Goal: Task Accomplishment & Management: Manage account settings

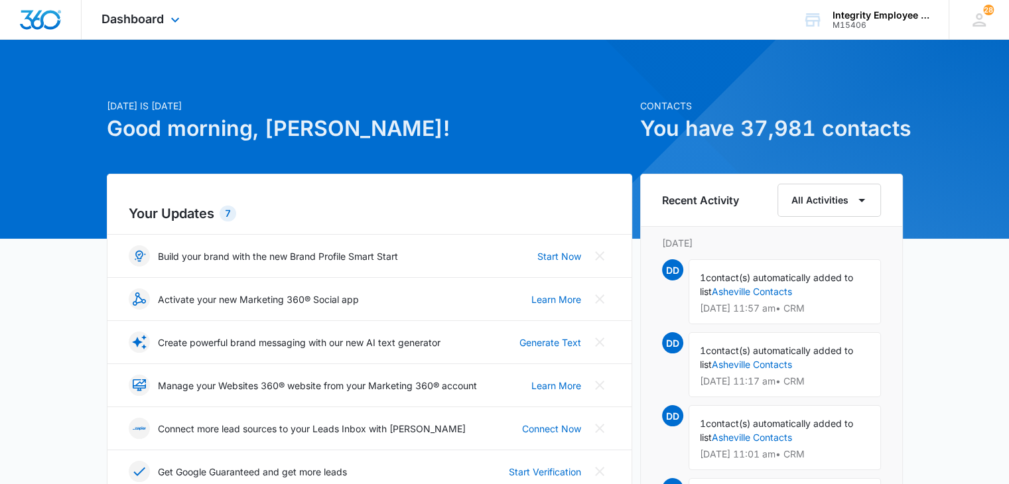
click at [188, 15] on div "Dashboard Apps Reputation Websites Forms CRM Email Social Shop Payments POS Con…" at bounding box center [142, 19] width 121 height 39
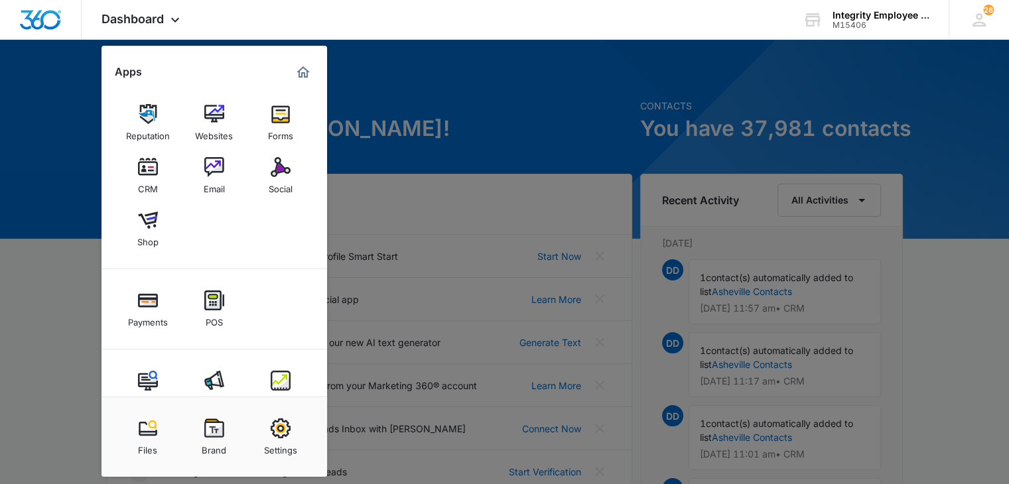
click at [160, 161] on link "CRM" at bounding box center [148, 176] width 50 height 50
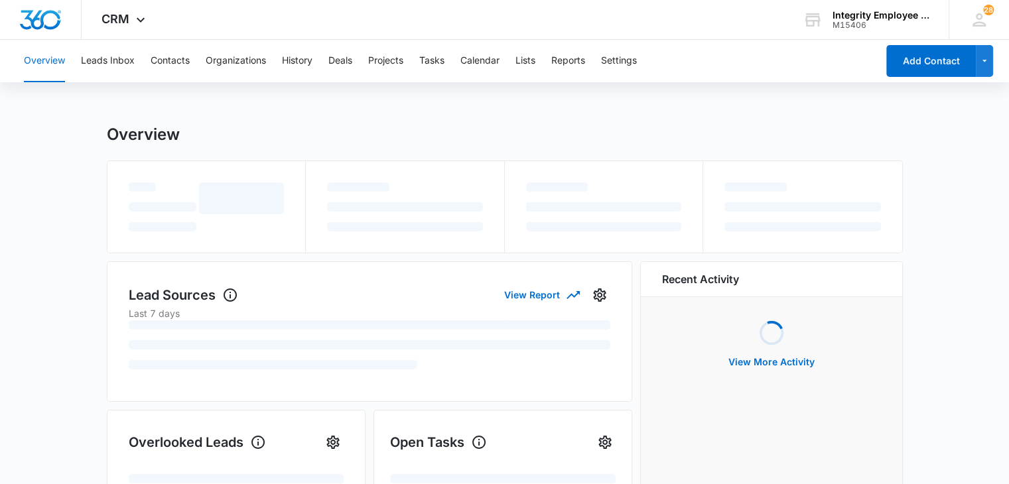
click at [459, 66] on div "Overview Leads Inbox Contacts Organizations History Deals Projects Tasks Calend…" at bounding box center [446, 61] width 861 height 42
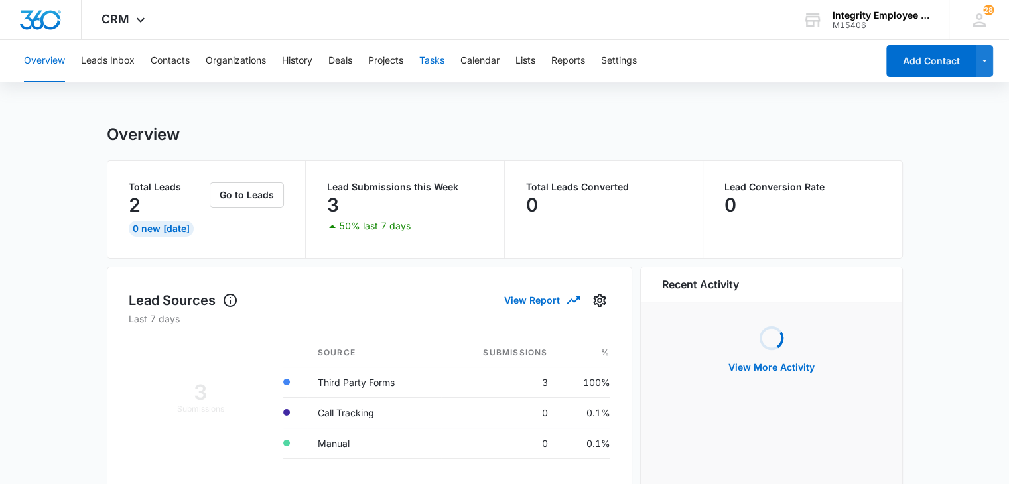
click at [426, 66] on button "Tasks" at bounding box center [431, 61] width 25 height 42
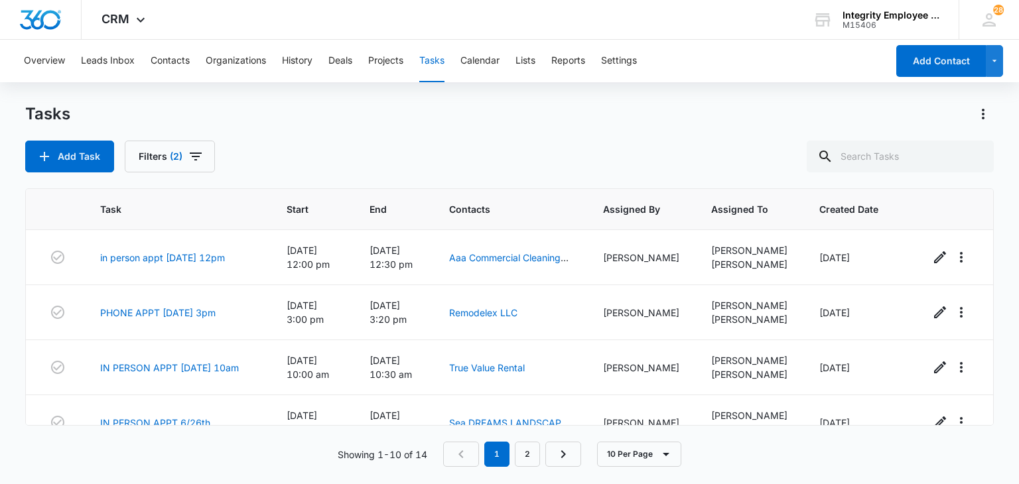
scroll to position [381, 0]
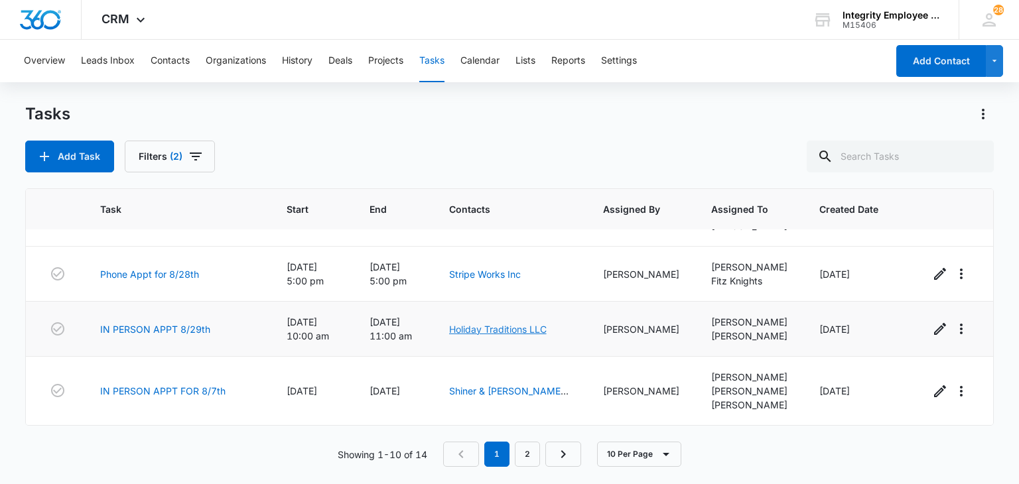
click at [510, 334] on link "Holiday Traditions LLC" at bounding box center [497, 329] width 97 height 11
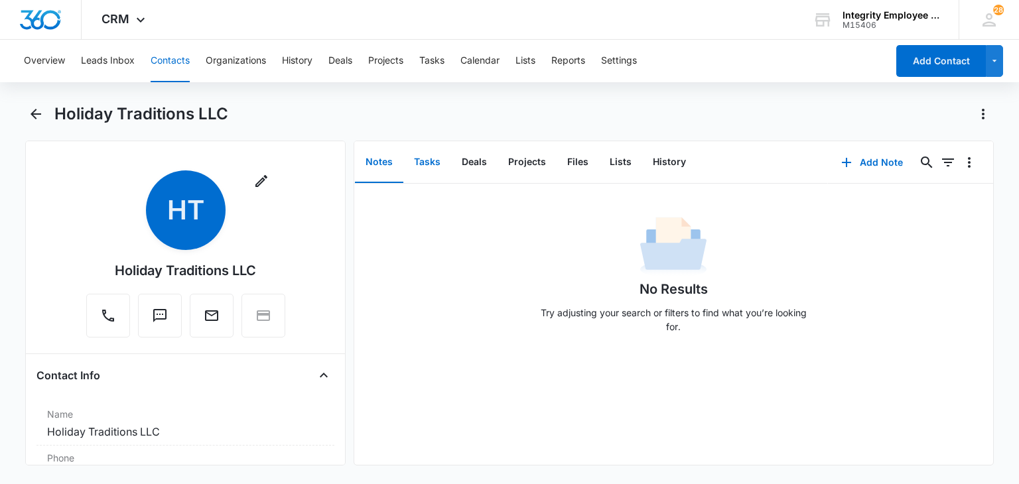
click at [418, 162] on button "Tasks" at bounding box center [427, 162] width 48 height 41
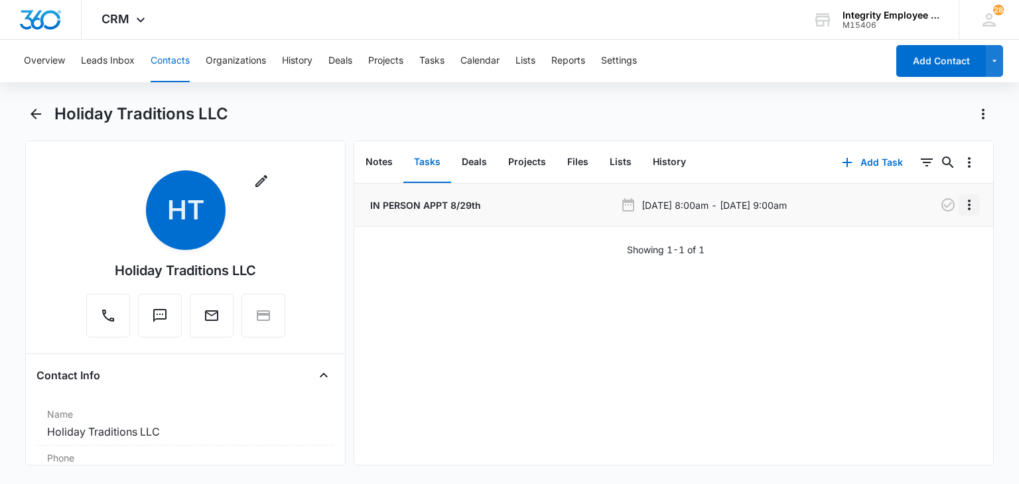
click at [967, 208] on icon "Overflow Menu" at bounding box center [968, 205] width 3 height 11
click at [943, 236] on button "Edit" at bounding box center [931, 242] width 76 height 20
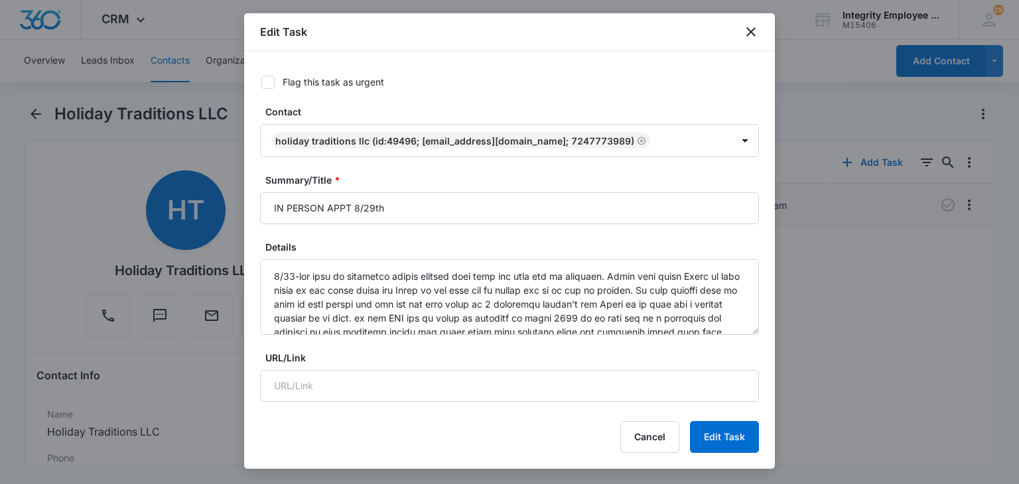
type input "[DATE]"
type input "10:00 am"
type input "[DATE]"
type input "11:00 am"
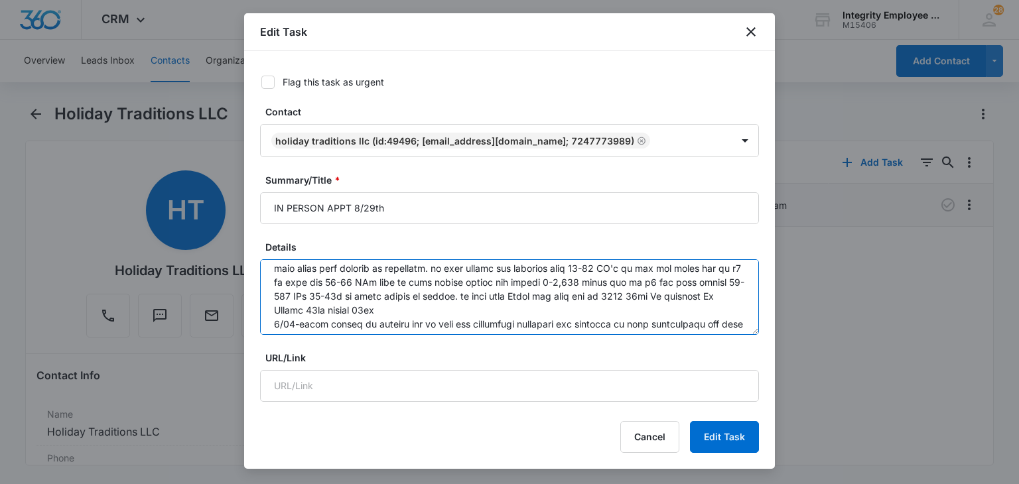
scroll to position [111, 0]
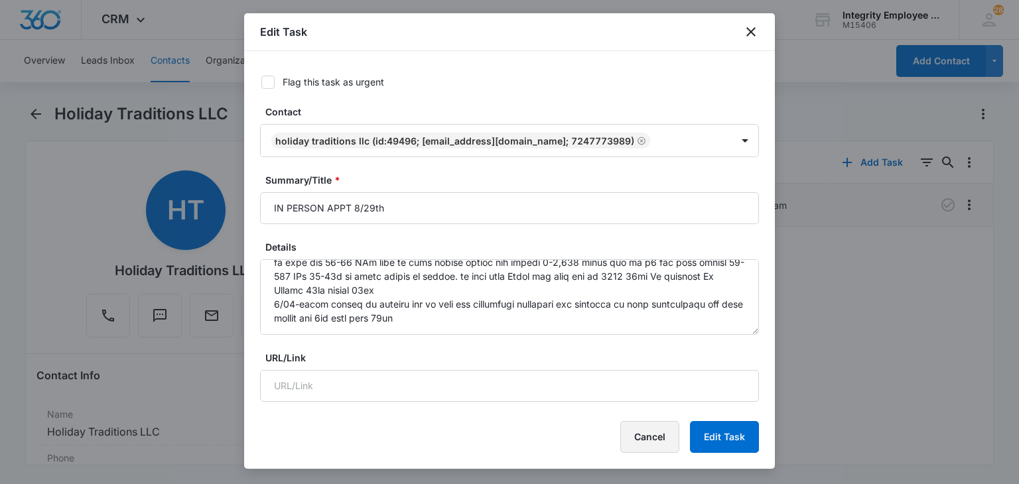
click at [662, 443] on button "Cancel" at bounding box center [649, 437] width 59 height 32
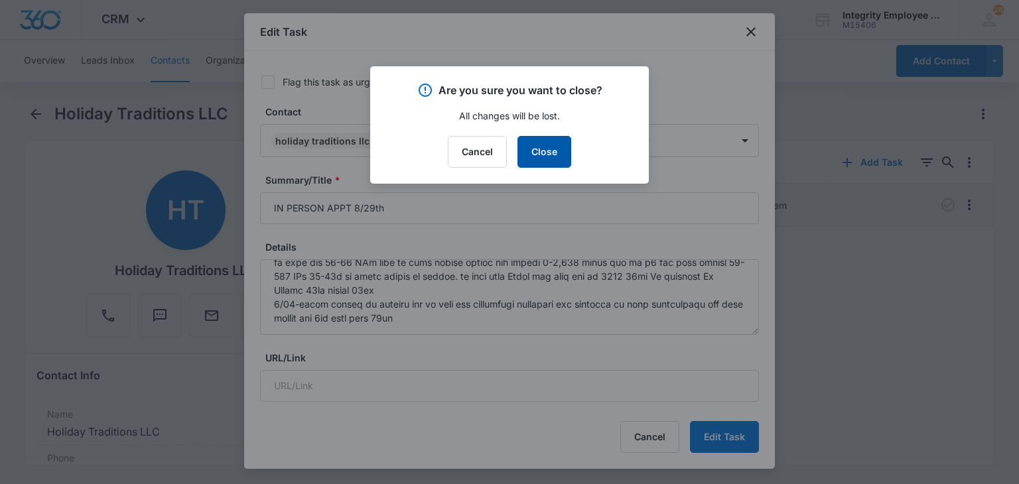
click at [549, 164] on button "Close" at bounding box center [544, 152] width 54 height 32
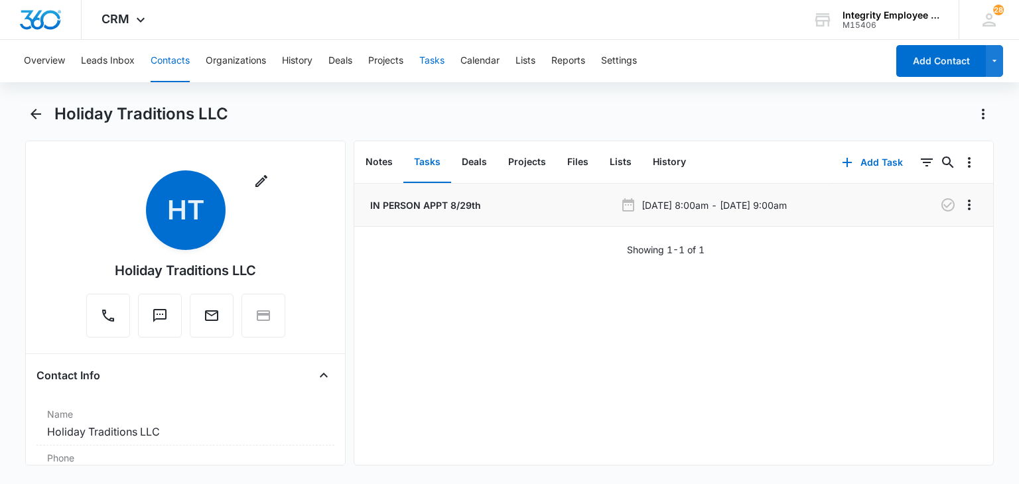
click at [426, 64] on button "Tasks" at bounding box center [431, 61] width 25 height 42
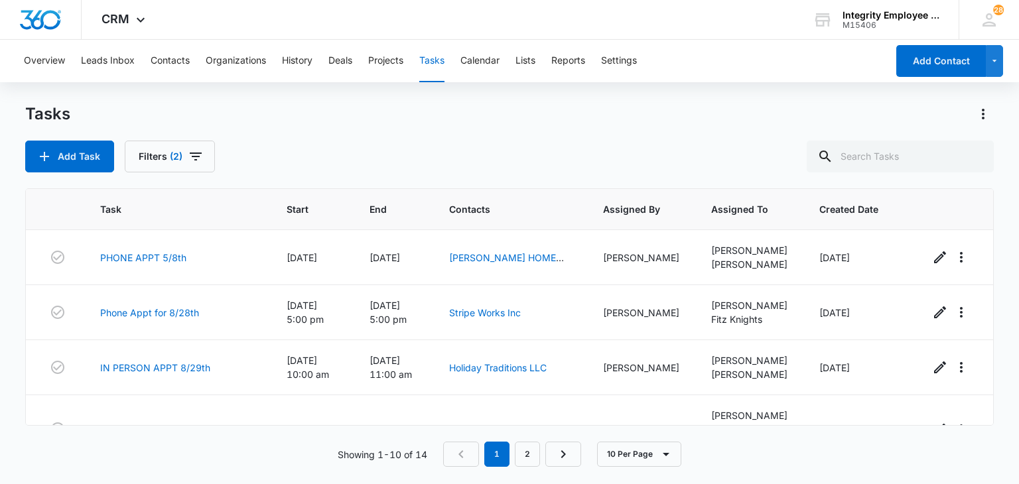
scroll to position [381, 0]
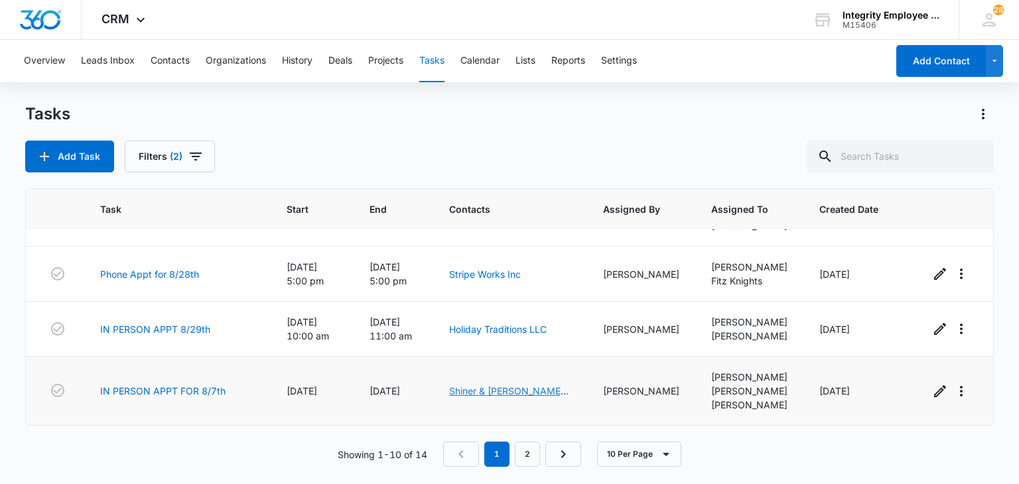
click at [505, 391] on link "Shiner & [PERSON_NAME] SERVICES LLC" at bounding box center [508, 397] width 119 height 25
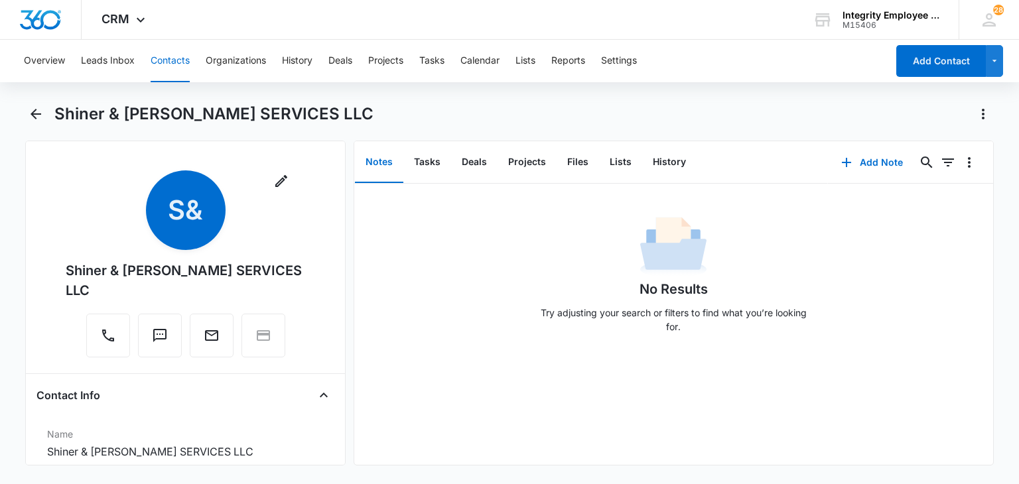
drag, startPoint x: 345, startPoint y: 157, endPoint x: 340, endPoint y: 164, distance: 8.5
click at [341, 163] on div "Remove S& Shiner & [PERSON_NAME] SERVICES LLC Contact Info Name Cancel Save Cha…" at bounding box center [508, 303] width 967 height 325
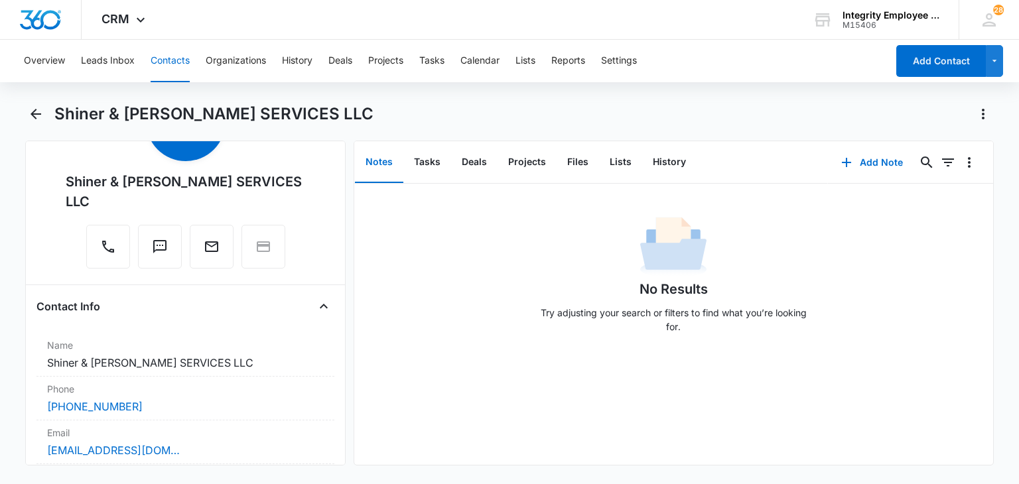
scroll to position [125, 0]
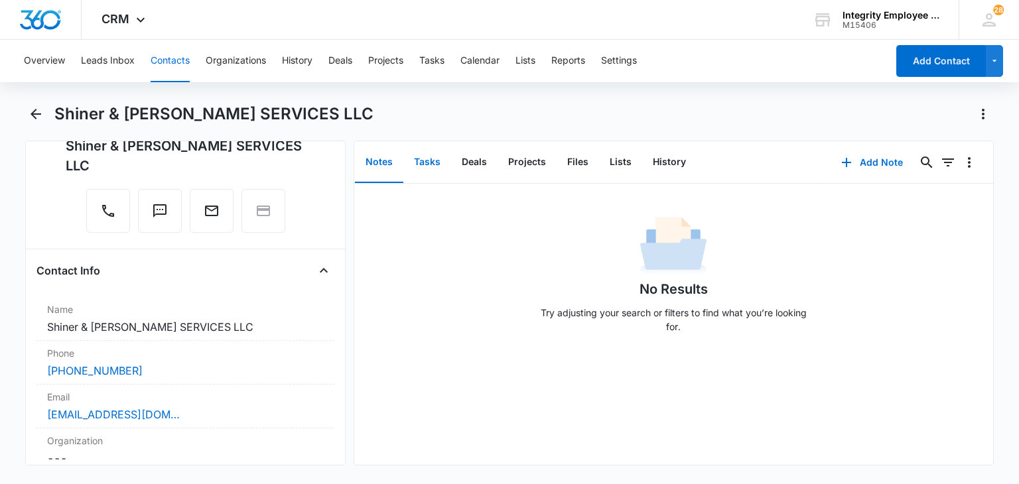
click at [435, 174] on button "Tasks" at bounding box center [427, 162] width 48 height 41
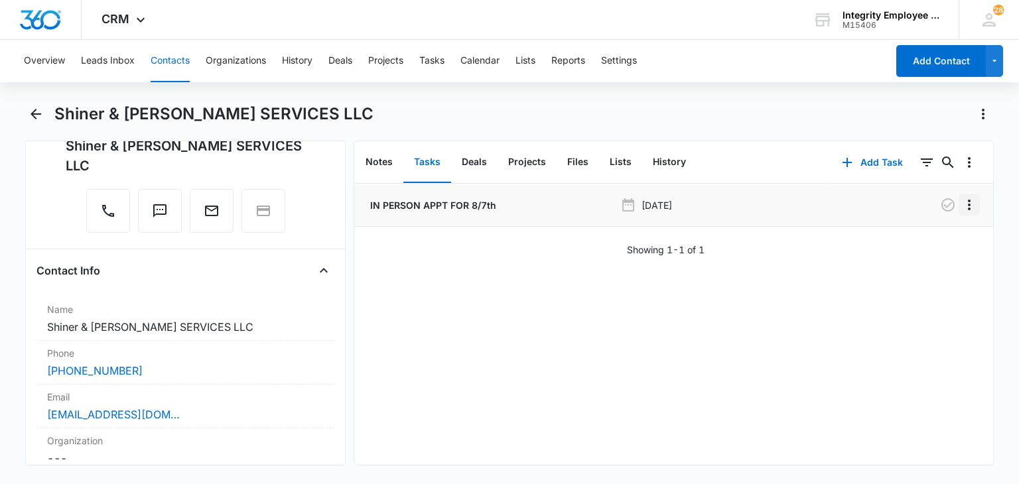
click at [963, 207] on icon "Overflow Menu" at bounding box center [969, 205] width 16 height 16
click at [944, 243] on button "Edit" at bounding box center [931, 242] width 76 height 20
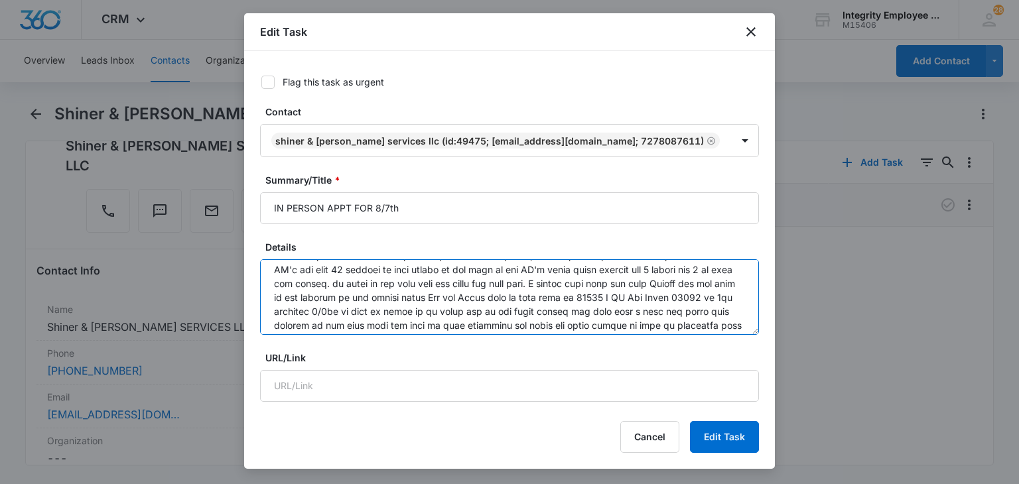
scroll to position [236, 0]
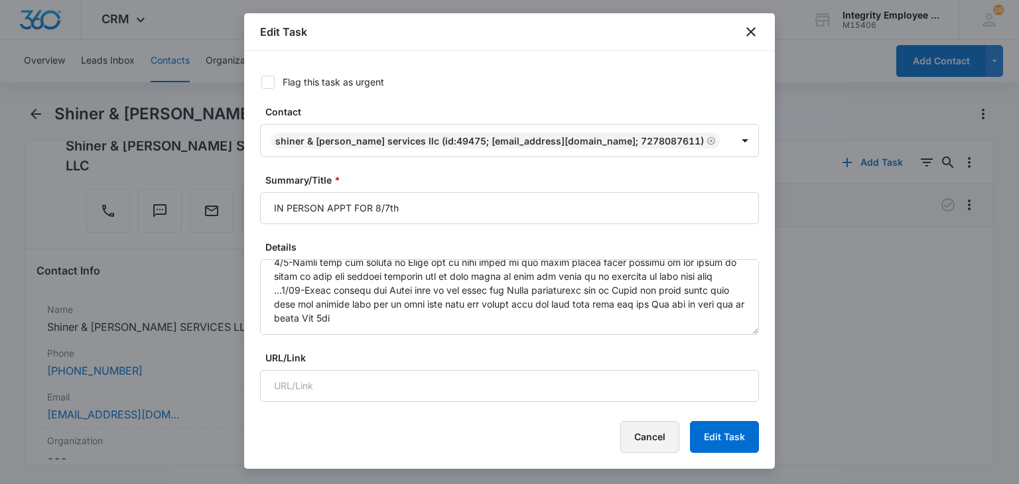
click at [647, 442] on button "Cancel" at bounding box center [649, 437] width 59 height 32
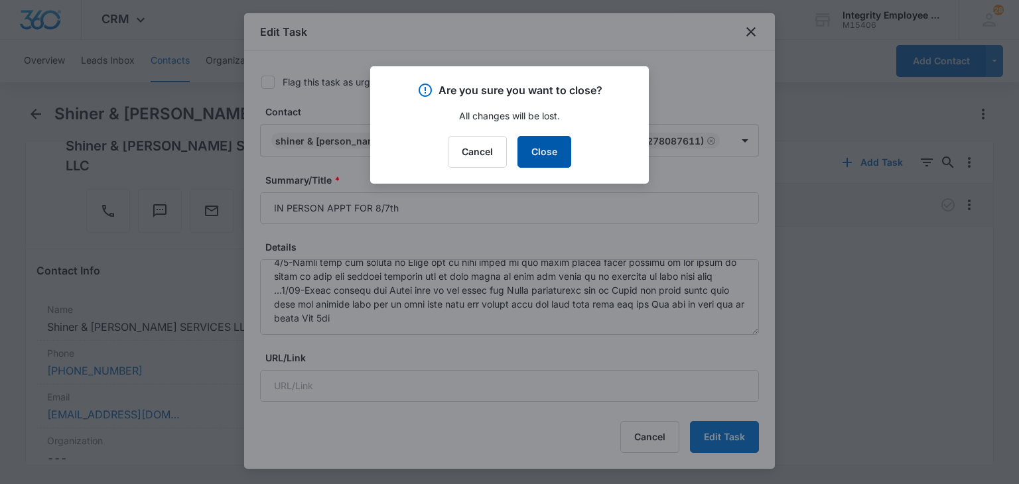
click at [566, 153] on button "Close" at bounding box center [544, 152] width 54 height 32
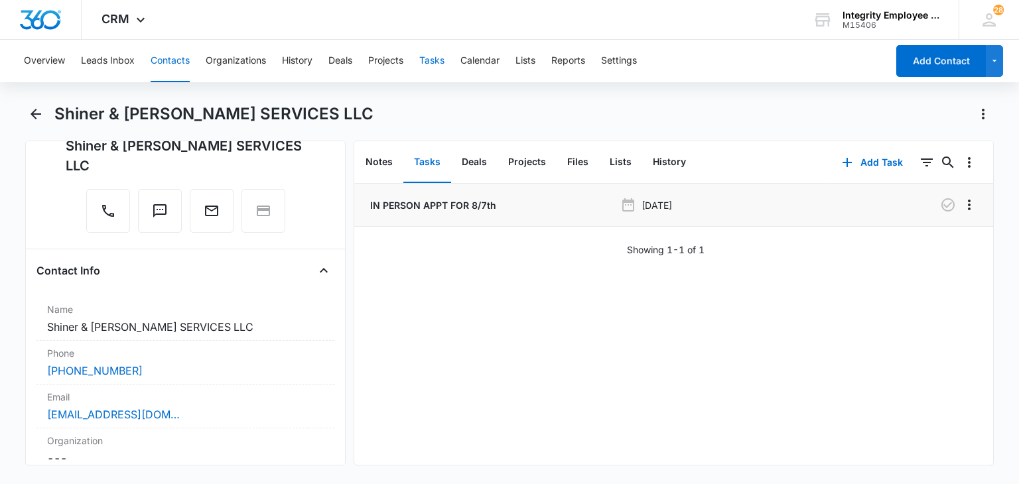
click at [434, 56] on button "Tasks" at bounding box center [431, 61] width 25 height 42
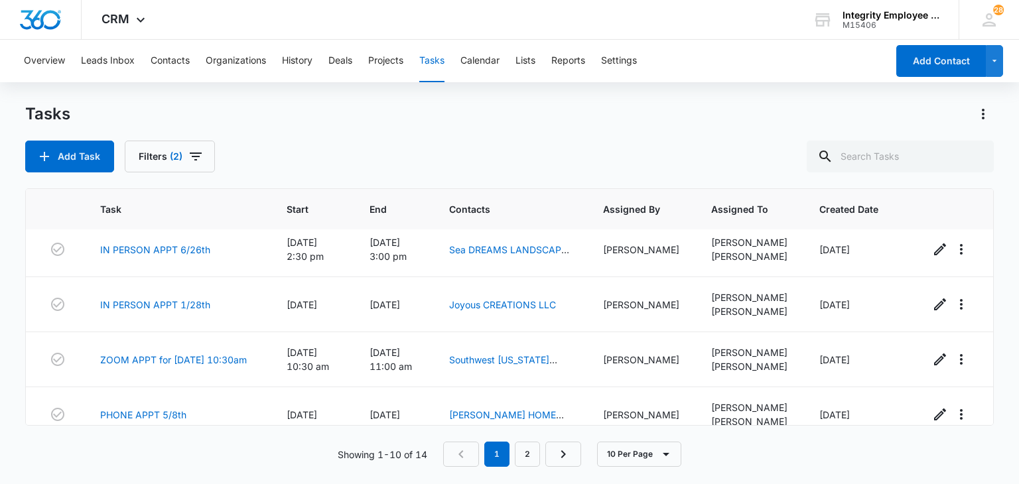
scroll to position [381, 0]
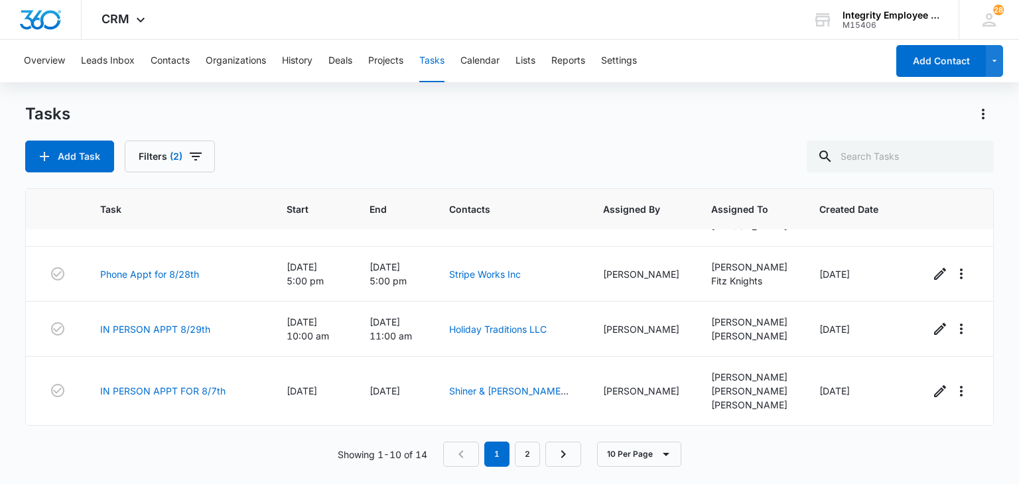
click at [541, 457] on nav "1 2" at bounding box center [512, 454] width 138 height 25
click at [538, 456] on link "2" at bounding box center [527, 454] width 25 height 25
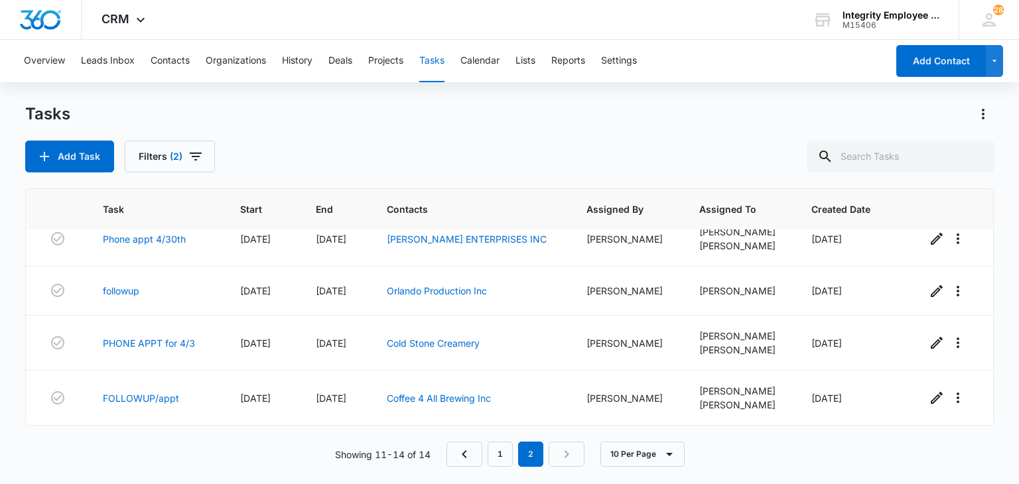
scroll to position [0, 0]
